Goal: Information Seeking & Learning: Check status

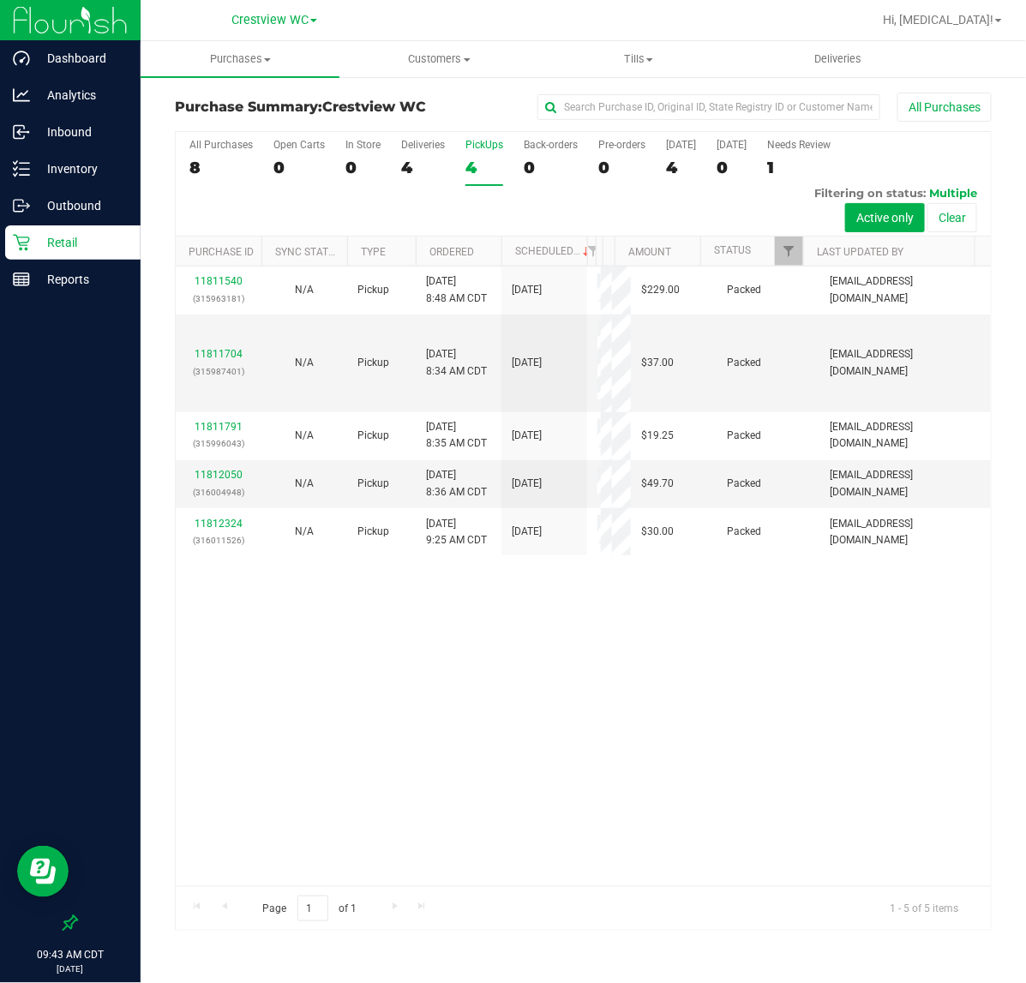
click at [481, 169] on div "4" at bounding box center [484, 168] width 38 height 20
click at [0, 0] on input "PickUps 4" at bounding box center [0, 0] width 0 height 0
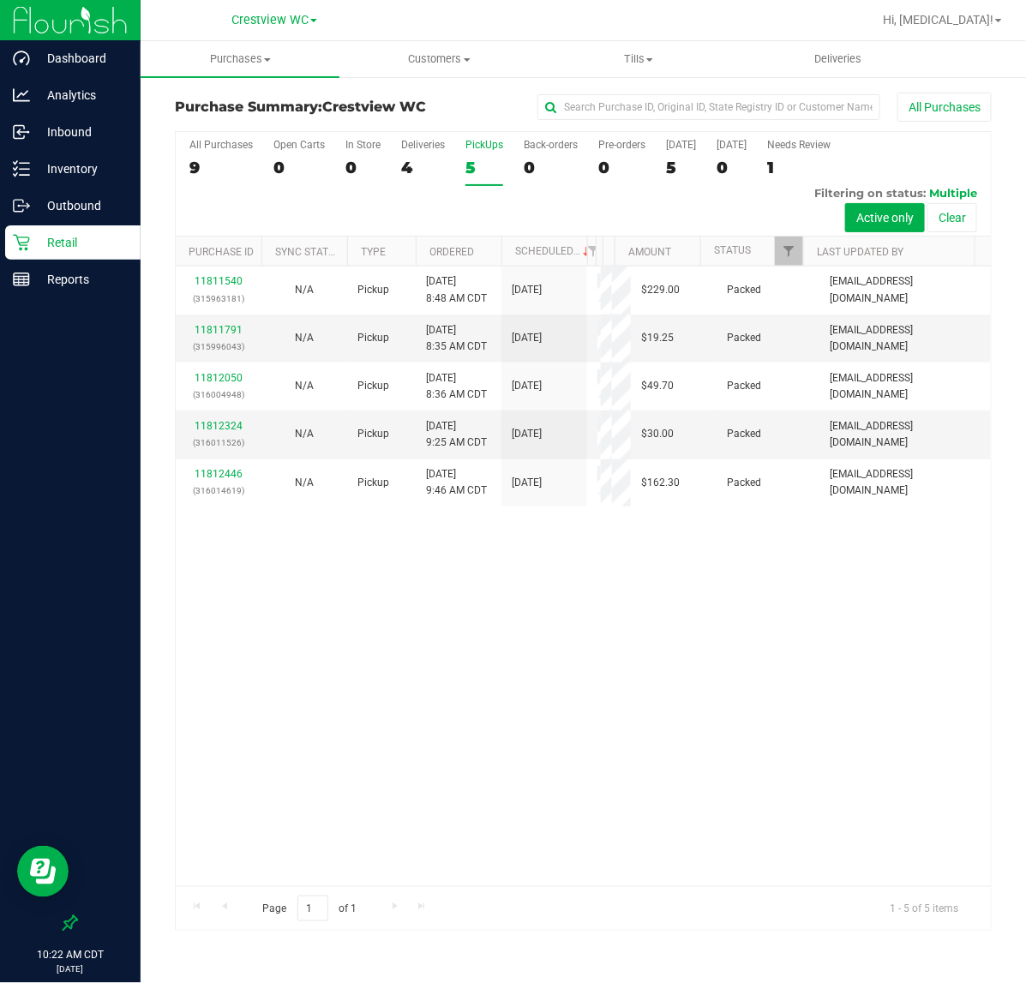
click at [486, 147] on div "PickUps" at bounding box center [484, 145] width 38 height 12
click at [0, 0] on input "PickUps 5" at bounding box center [0, 0] width 0 height 0
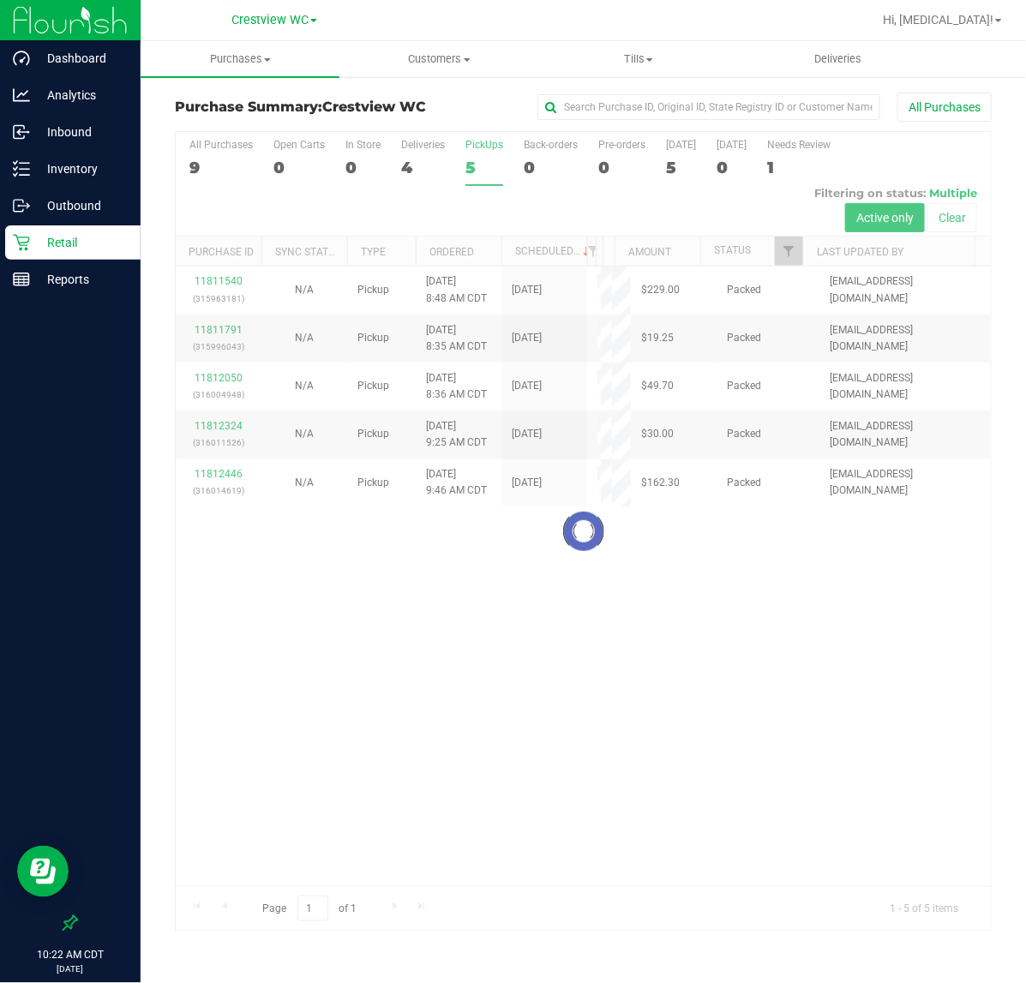
drag, startPoint x: 555, startPoint y: 707, endPoint x: 544, endPoint y: 692, distance: 19.0
click at [553, 705] on div at bounding box center [583, 531] width 815 height 799
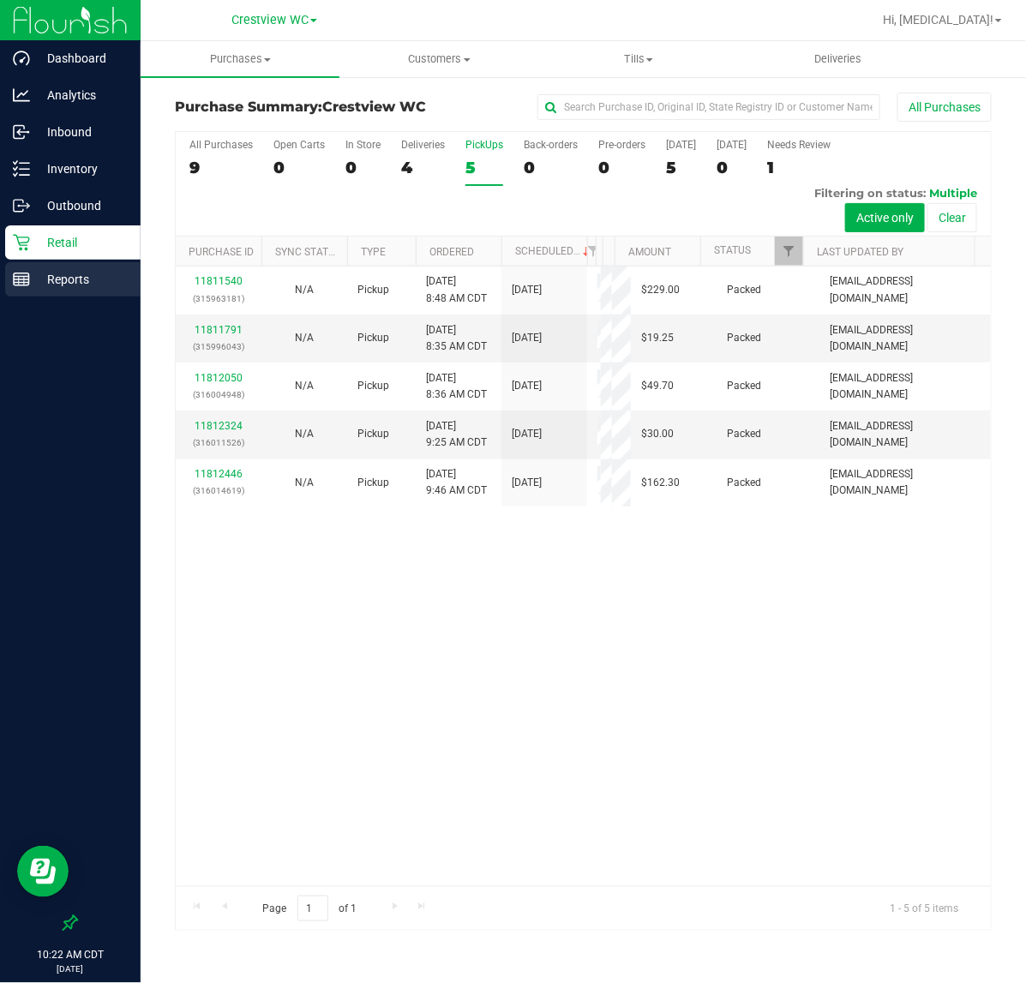
click at [47, 290] on div "Reports" at bounding box center [72, 279] width 135 height 34
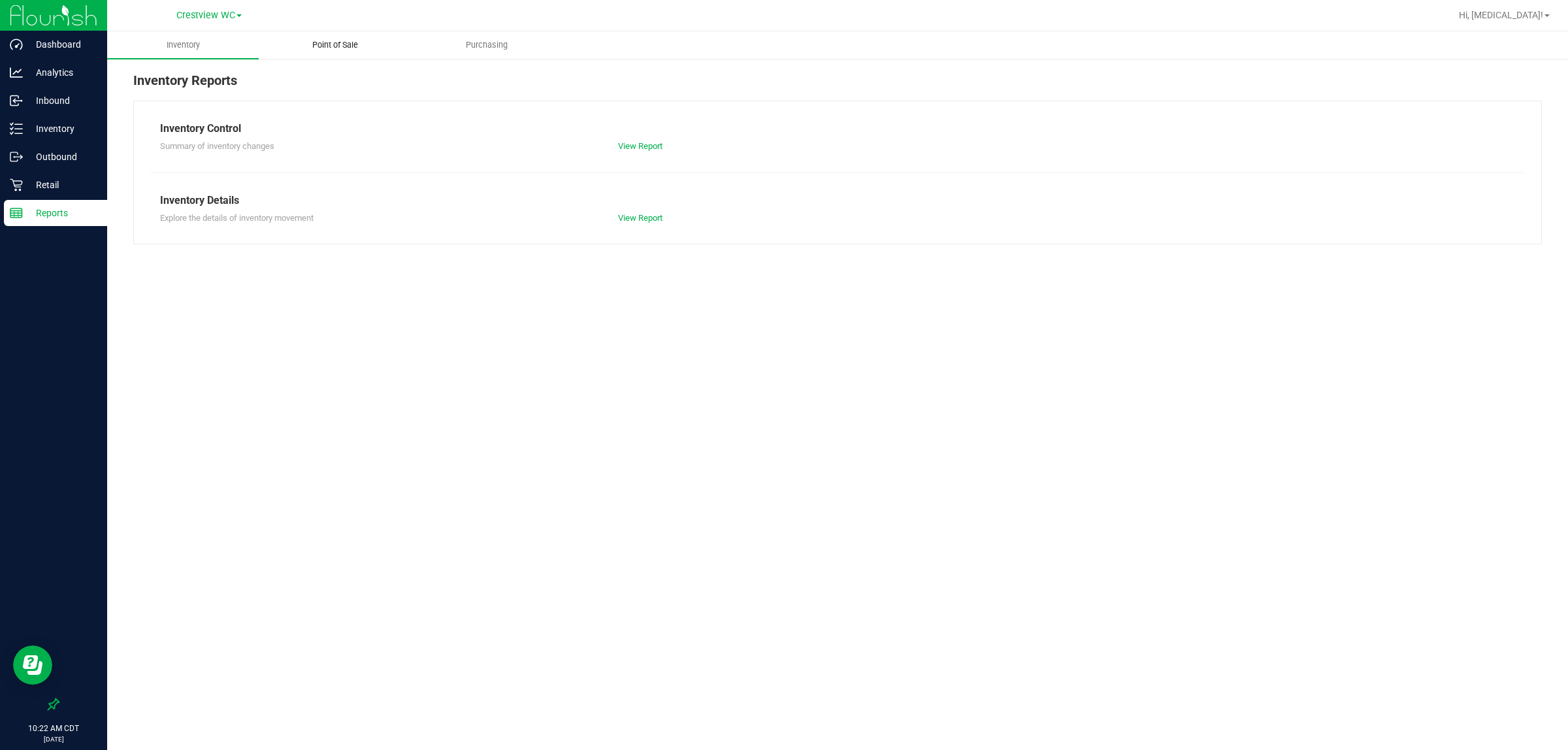
click at [338, 34] on uib-tab-heading "Point of Sale" at bounding box center [334, 45] width 150 height 26
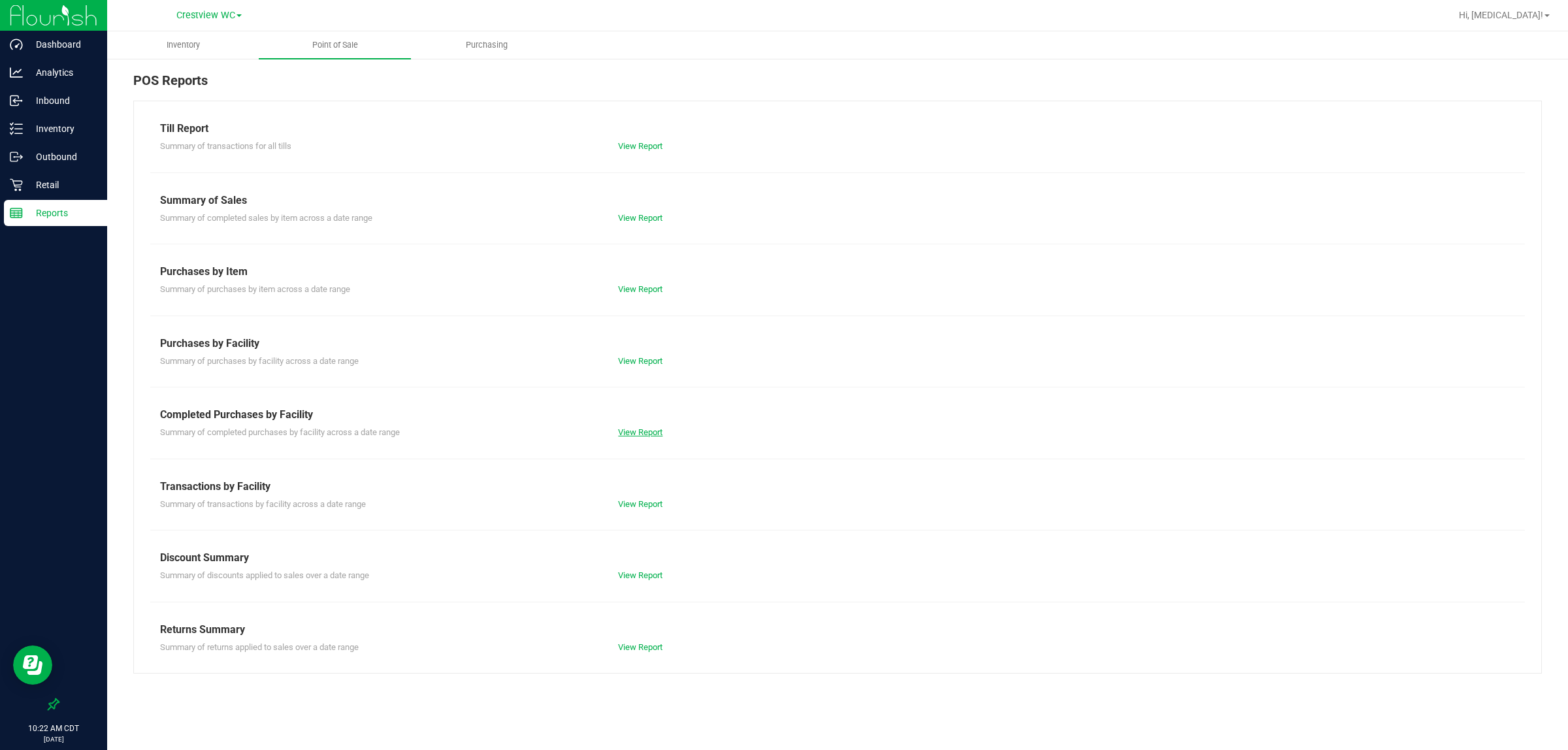
click at [653, 438] on div "View Report" at bounding box center [723, 432] width 229 height 13
click at [651, 433] on link "View Report" at bounding box center [640, 432] width 44 height 10
